Goal: Task Accomplishment & Management: Use online tool/utility

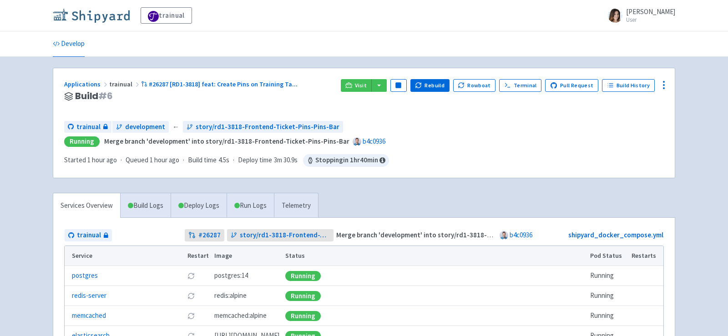
click at [109, 22] on img at bounding box center [91, 15] width 77 height 15
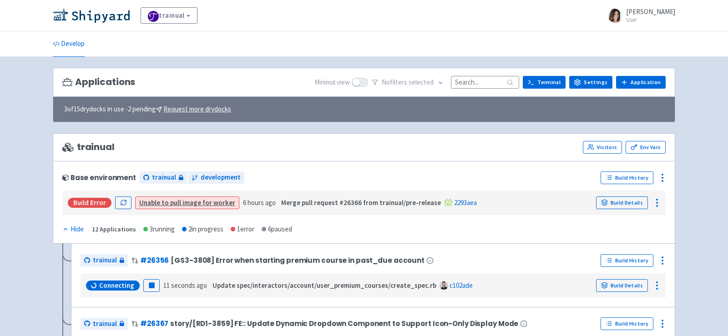
click at [482, 82] on input at bounding box center [485, 82] width 68 height 12
type input "к"
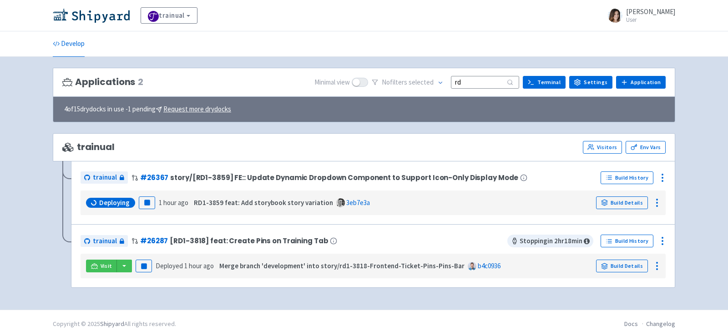
type input "rd"
click at [146, 200] on rect "button" at bounding box center [146, 202] width 5 height 5
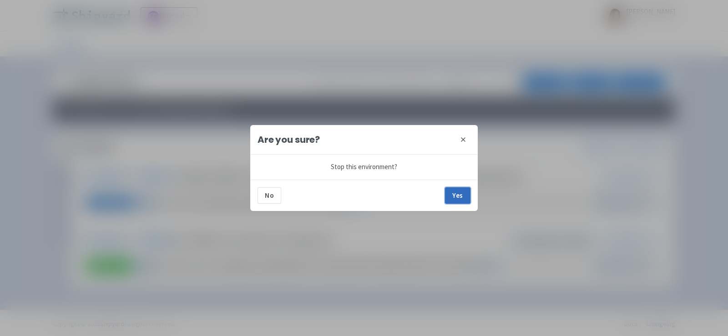
click at [456, 198] on button "Yes" at bounding box center [457, 195] width 25 height 16
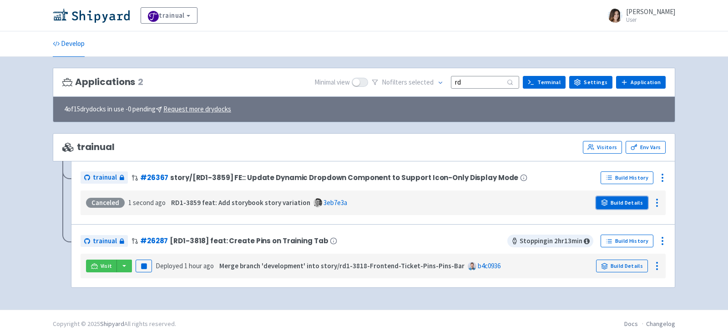
click at [611, 204] on link "Build Details" at bounding box center [622, 203] width 52 height 13
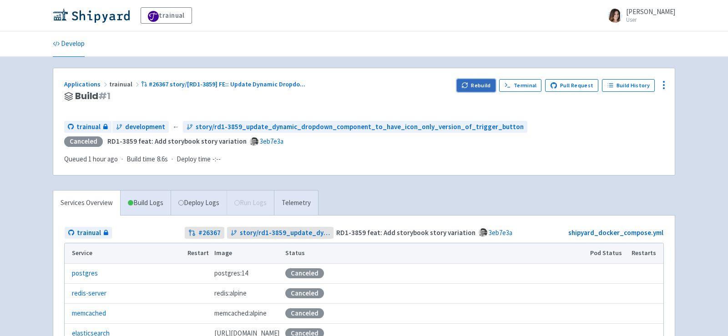
click at [486, 84] on button "Rebuild" at bounding box center [476, 85] width 39 height 13
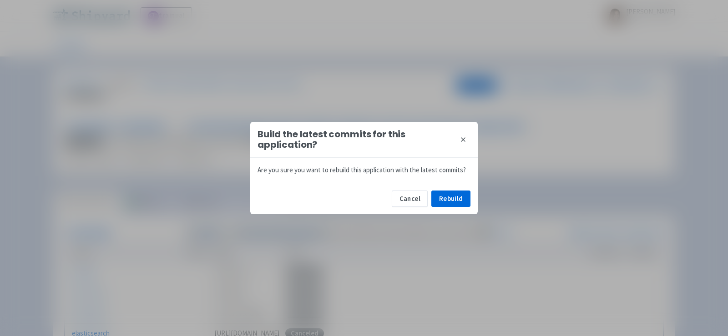
click at [462, 213] on div "Cancel Rebuild" at bounding box center [364, 198] width 228 height 31
click at [458, 200] on button "Rebuild" at bounding box center [450, 199] width 39 height 16
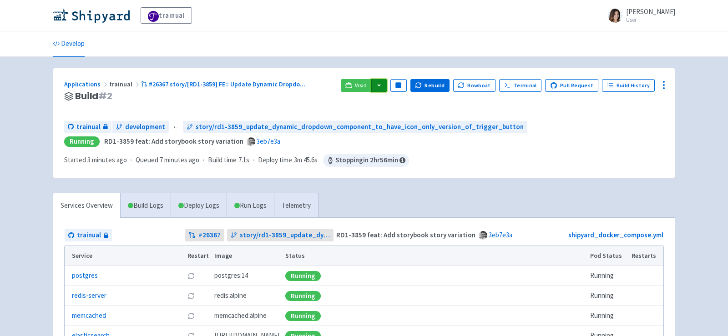
click at [387, 87] on button "button" at bounding box center [378, 85] width 15 height 13
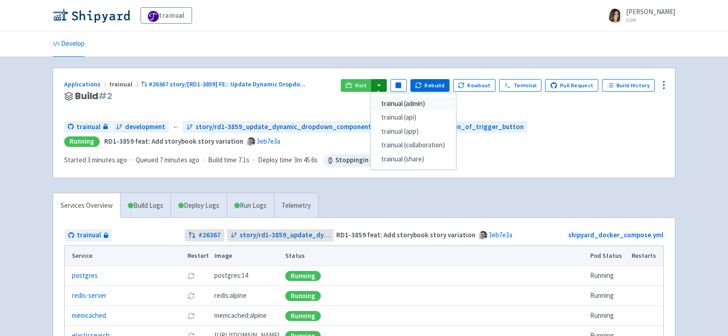
click at [400, 102] on link "trainual (admin)" at bounding box center [413, 104] width 86 height 14
